Goal: Task Accomplishment & Management: Use online tool/utility

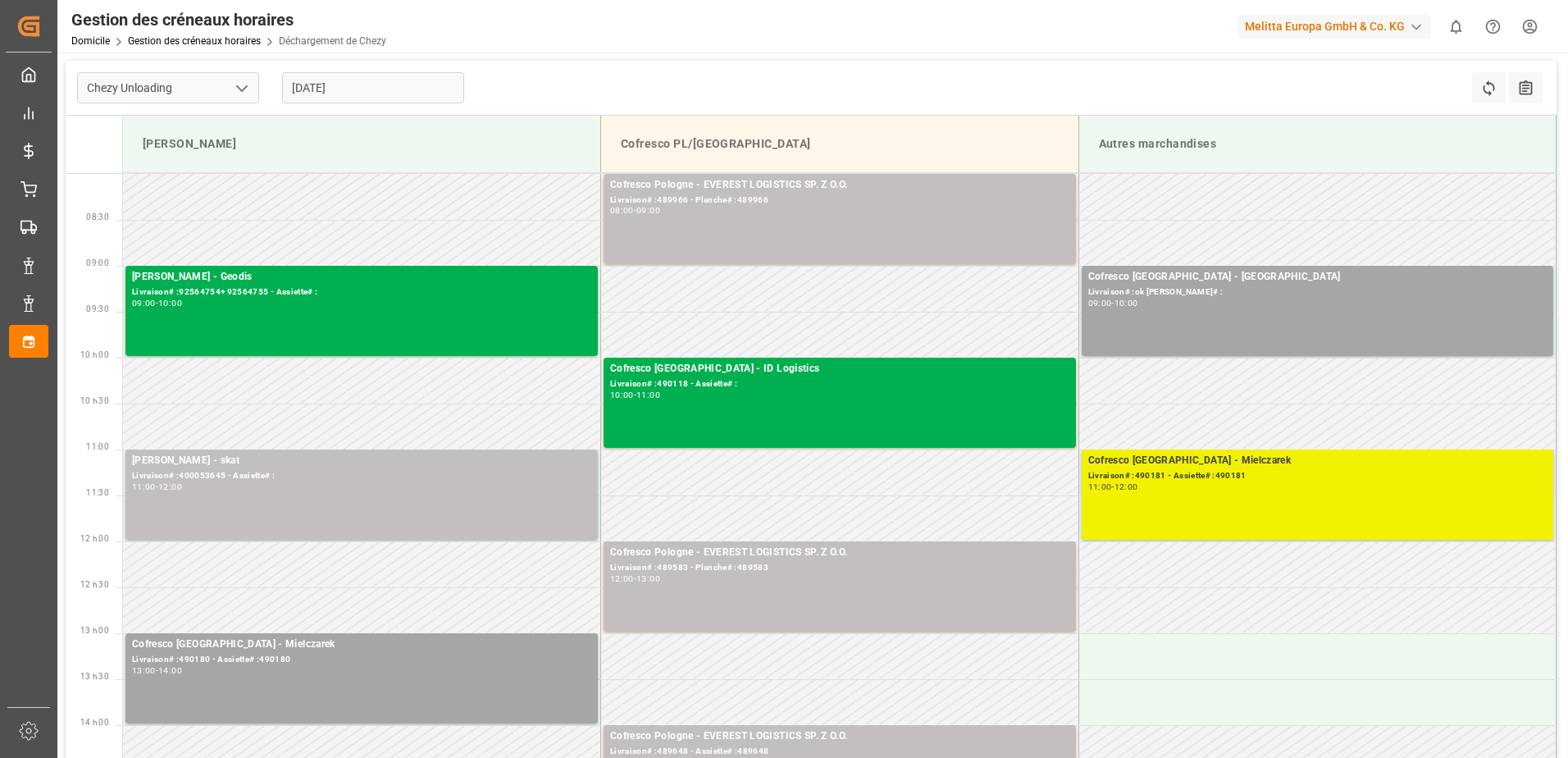
click at [1217, 525] on div "Cofresco [GEOGRAPHIC_DATA] - Mielczarek Livraison# :490181 - Assiette# :490181 …" at bounding box center [1318, 495] width 459 height 84
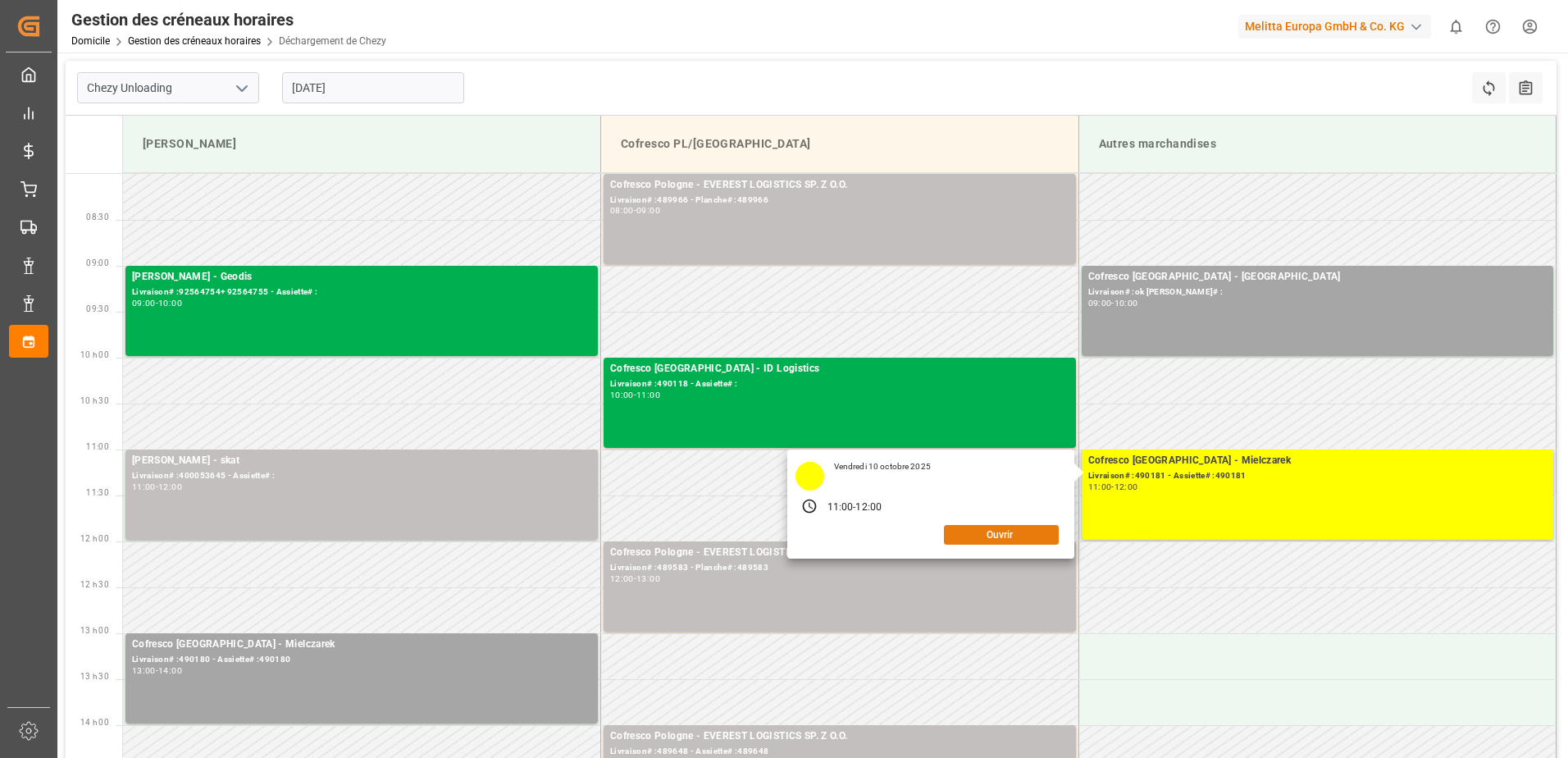
click at [962, 534] on button "Ouvrir" at bounding box center [1001, 534] width 115 height 20
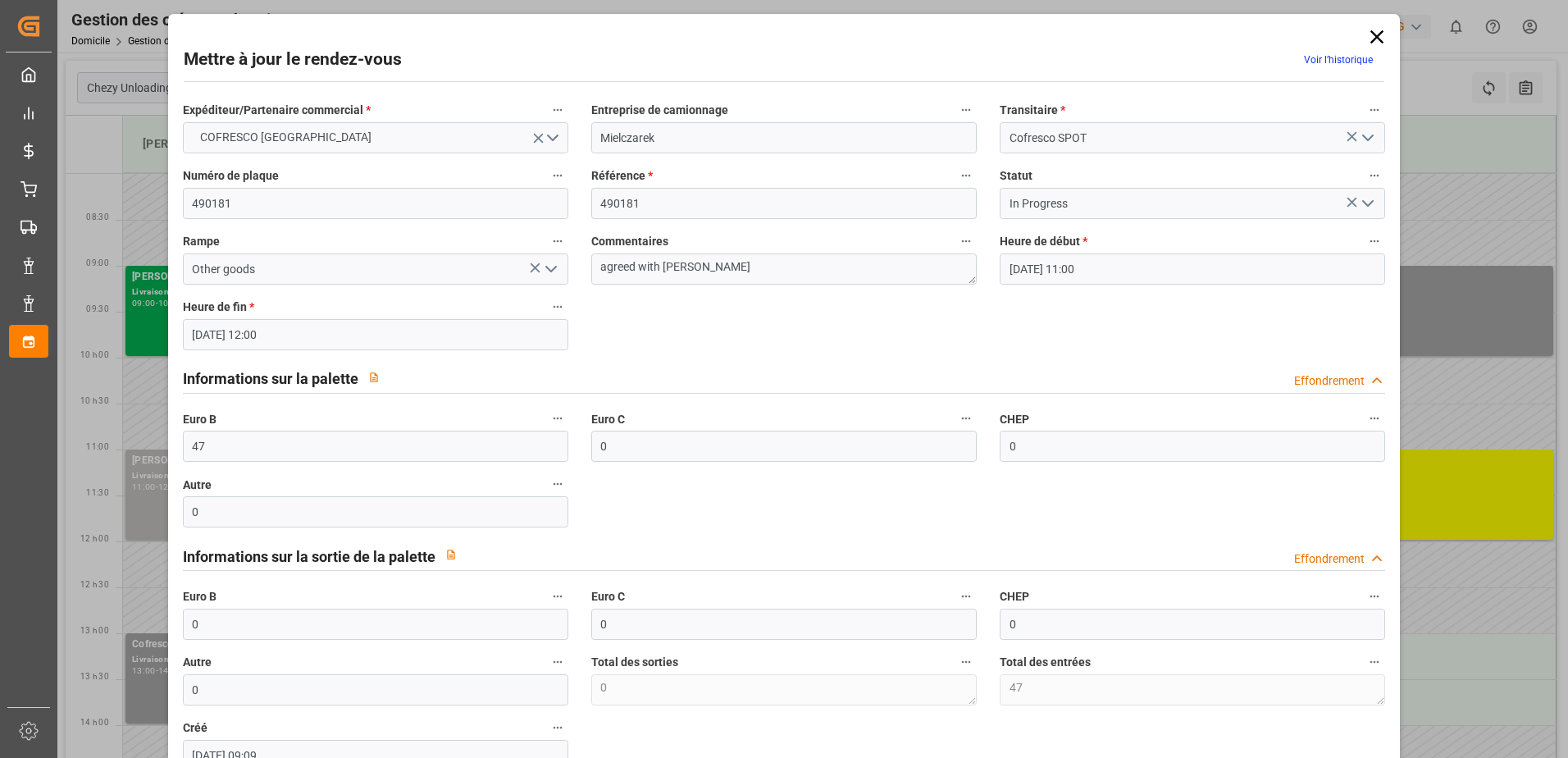
click at [1363, 207] on icon "Ouvrir le menu" at bounding box center [1368, 203] width 20 height 20
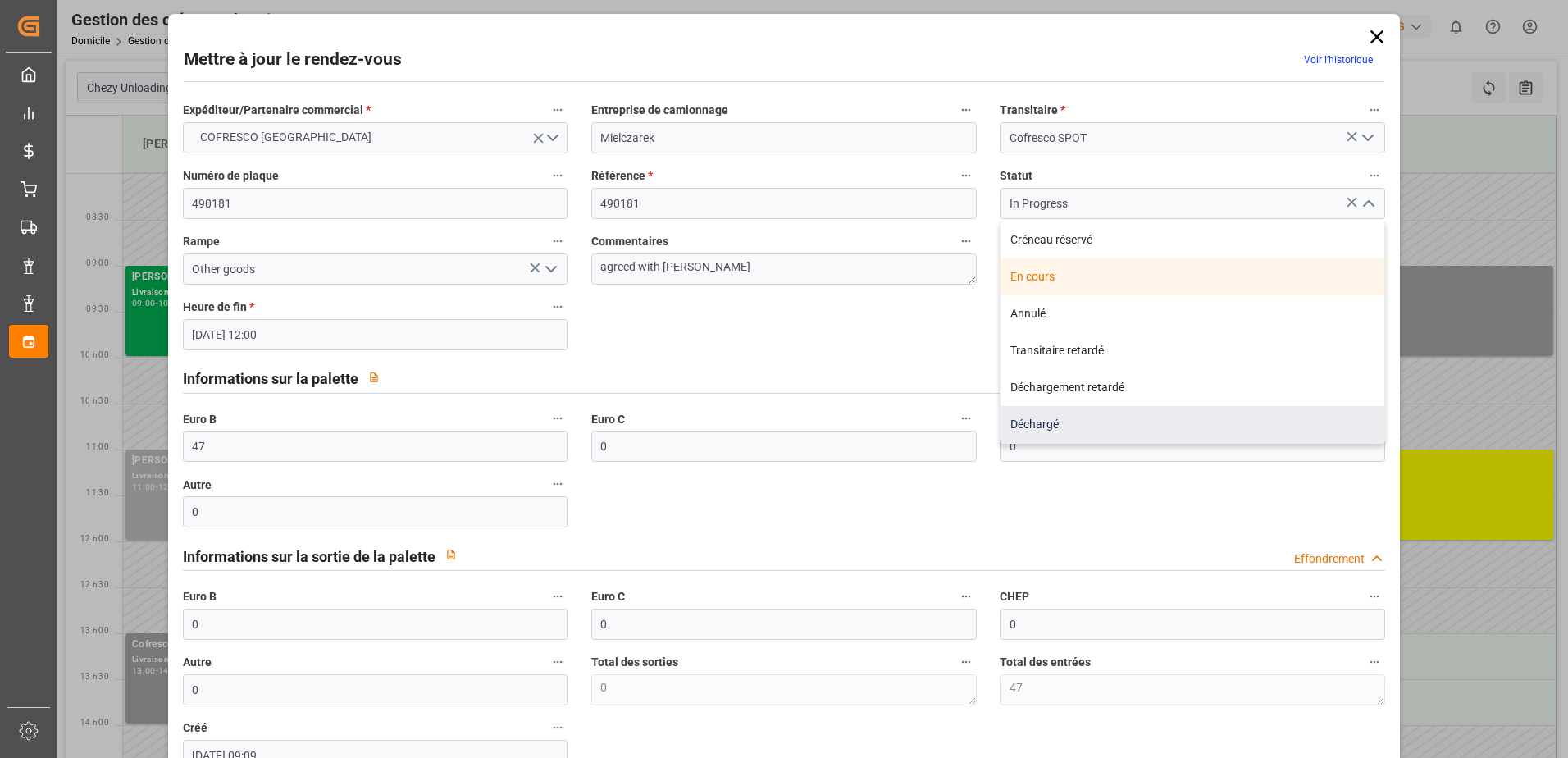
click at [1141, 425] on div "Déchargé" at bounding box center [1193, 424] width 384 height 37
type input "Unloaded"
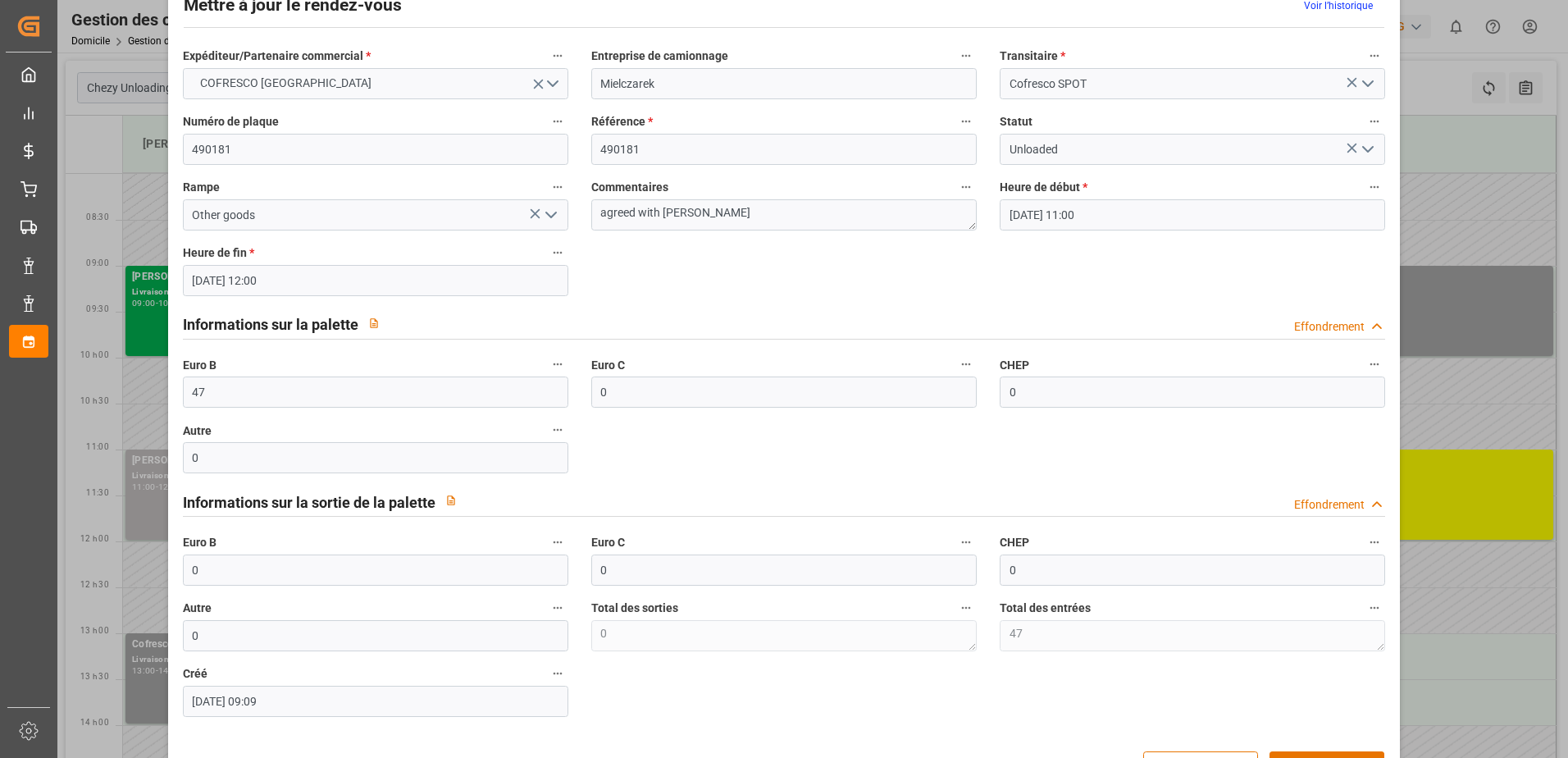
scroll to position [108, 0]
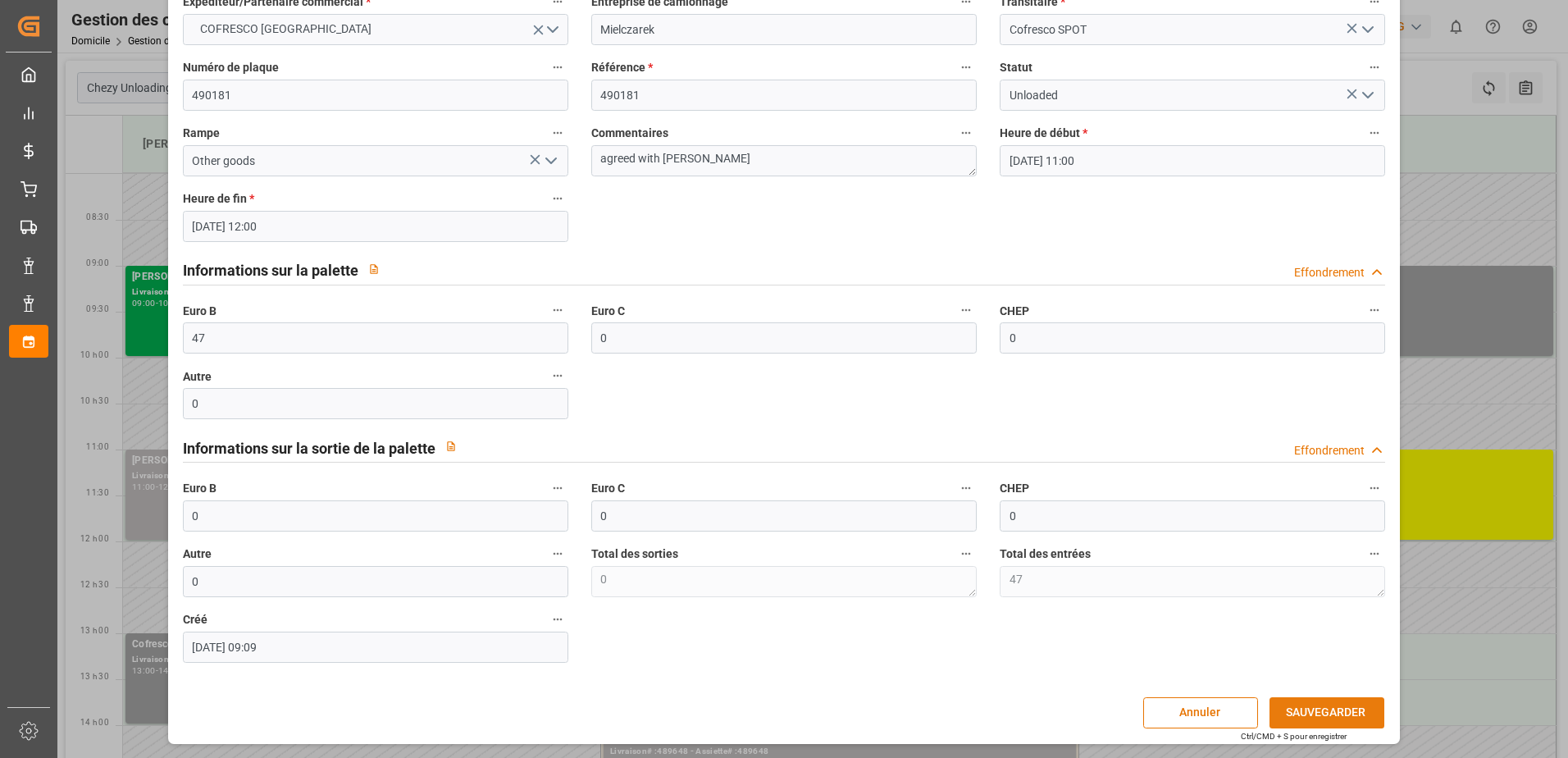
click at [1316, 705] on button "SAUVEGARDER" at bounding box center [1327, 713] width 115 height 31
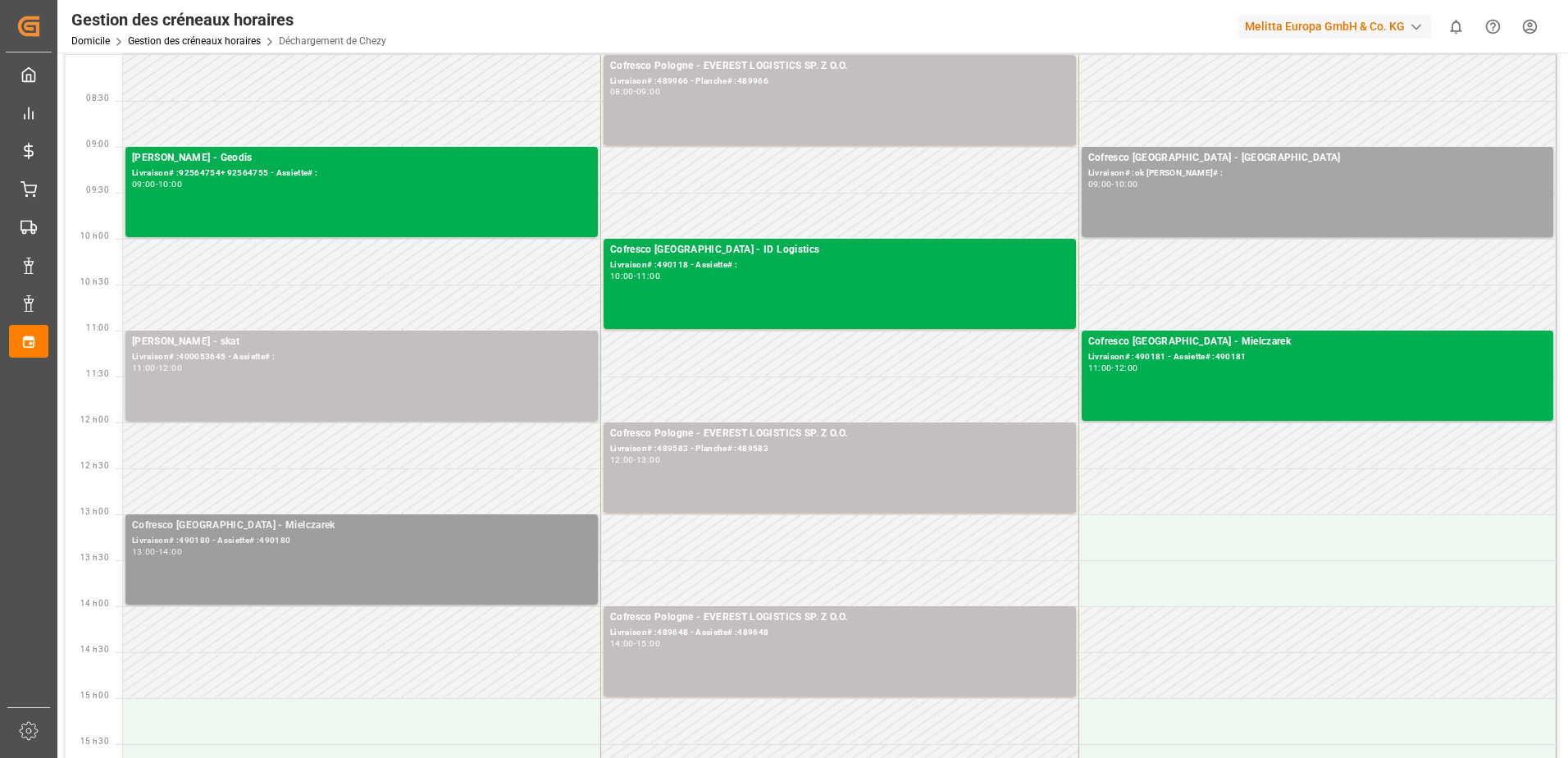
scroll to position [0, 0]
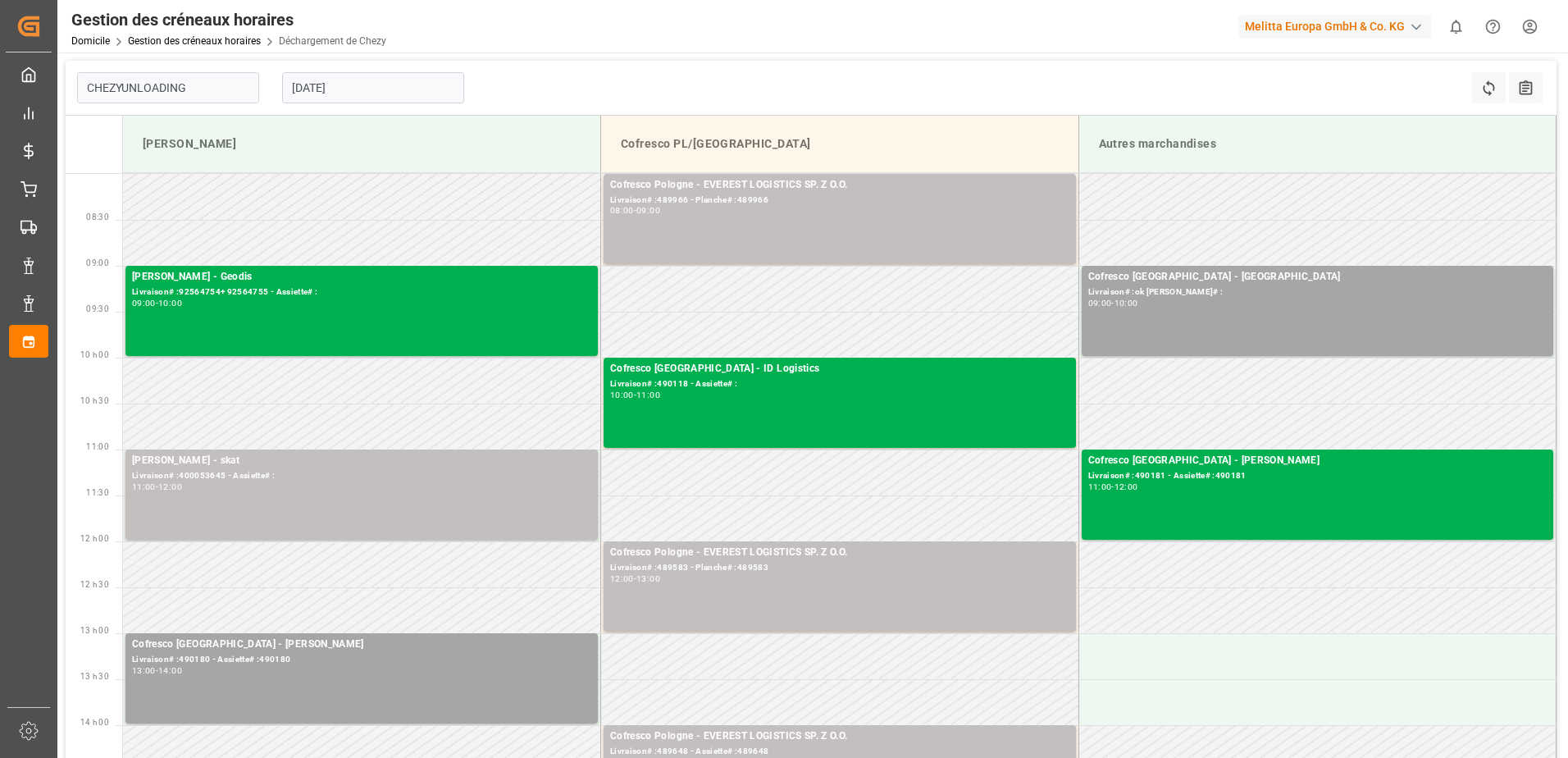
scroll to position [164, 0]
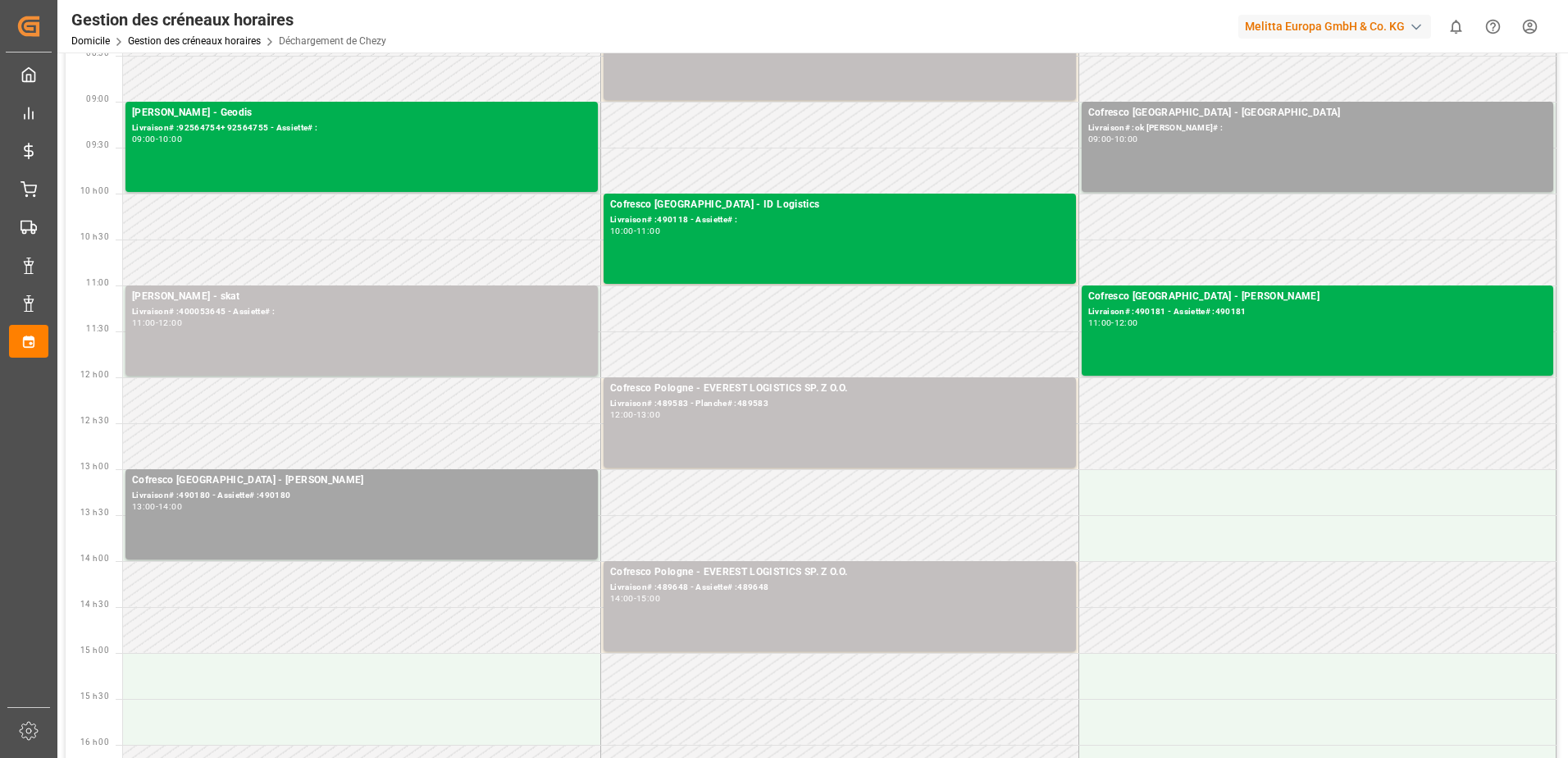
type input "Chezy Unloading"
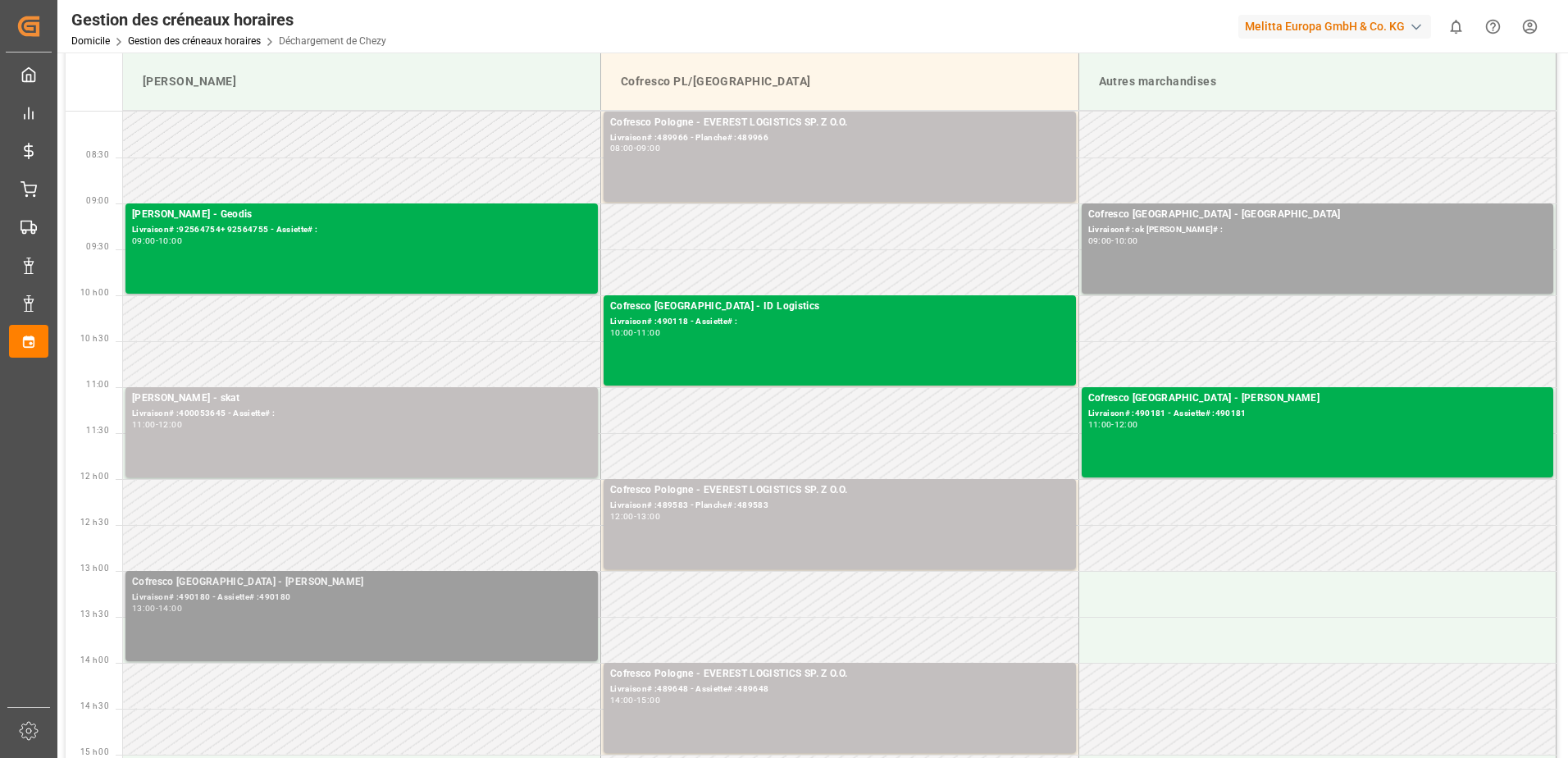
scroll to position [0, 0]
